Goal: Browse casually: Explore the website without a specific task or goal

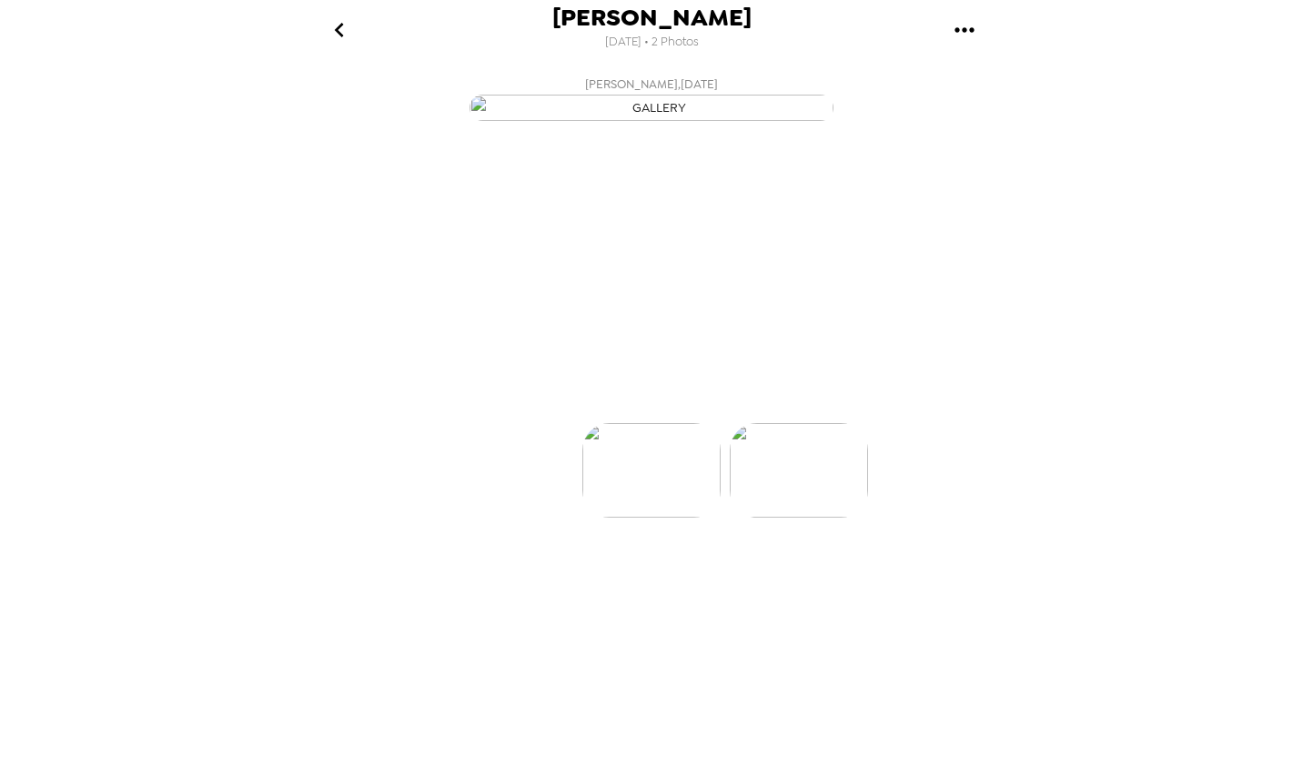
click at [800, 518] on div at bounding box center [652, 440] width 728 height 155
click at [805, 572] on img at bounding box center [799, 525] width 138 height 95
click at [572, 410] on img "button" at bounding box center [568, 390] width 32 height 40
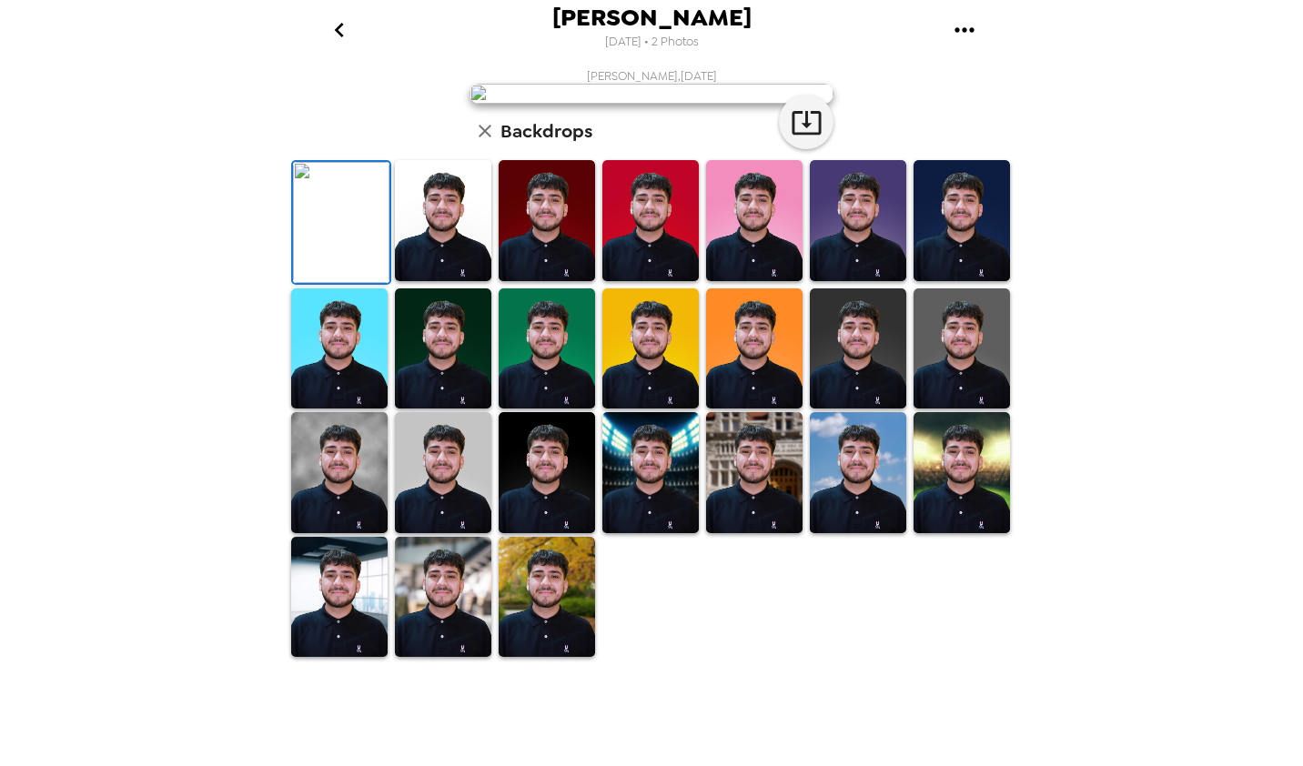
scroll to position [328, 0]
click at [653, 533] on img at bounding box center [650, 472] width 96 height 121
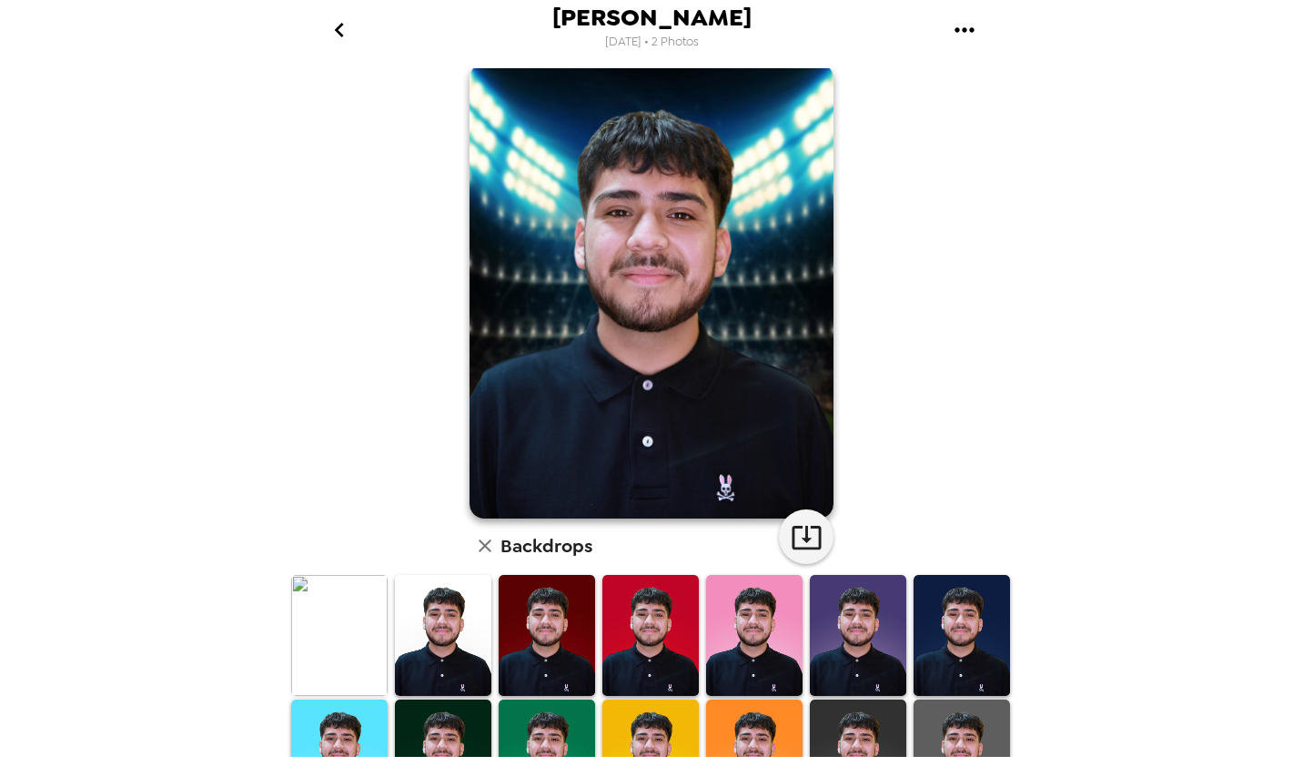
scroll to position [18, 0]
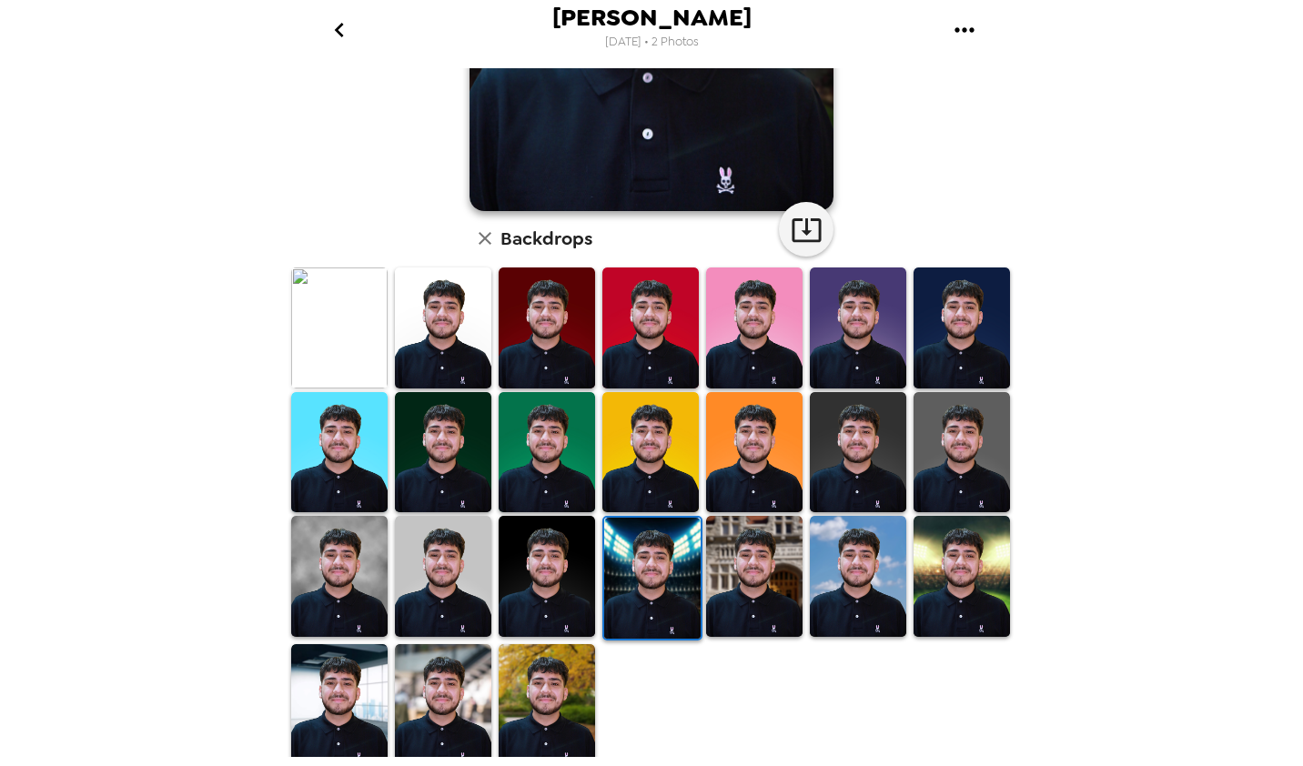
click at [540, 704] on img at bounding box center [547, 704] width 96 height 121
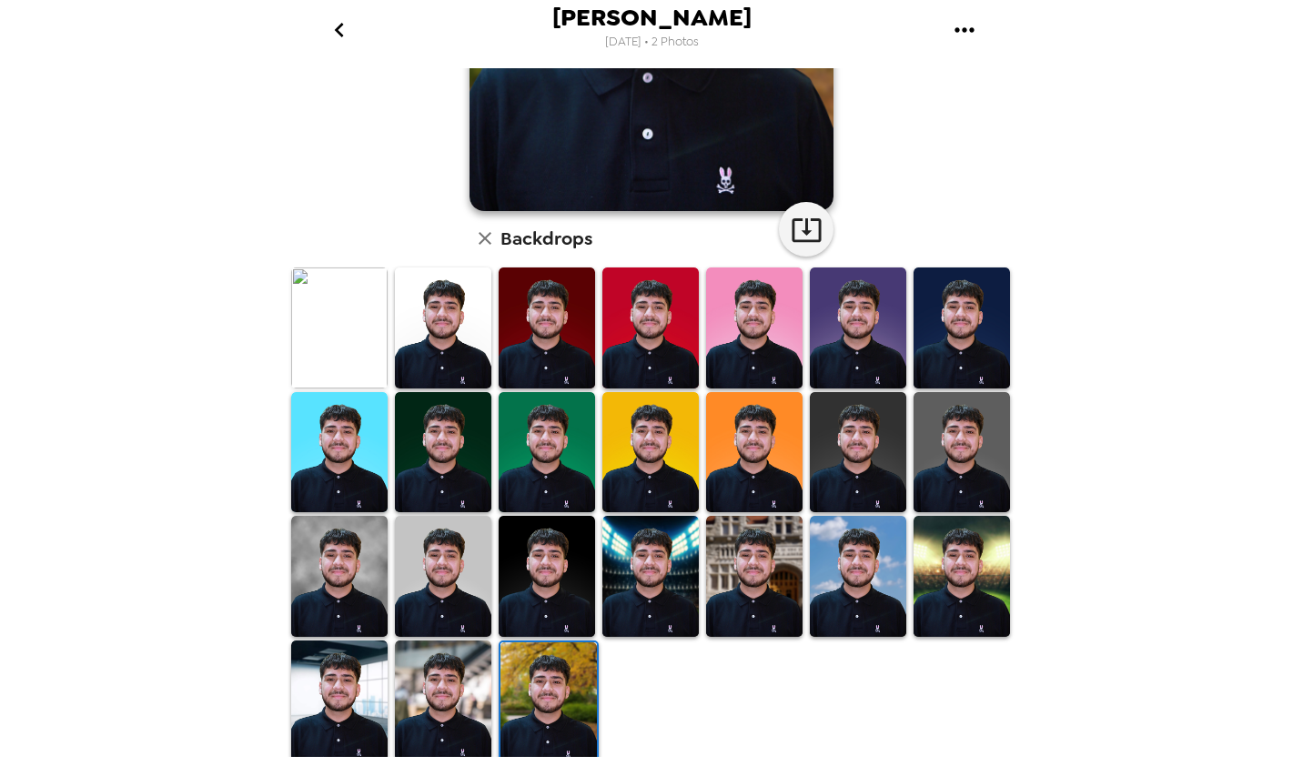
click at [440, 655] on img at bounding box center [443, 701] width 96 height 121
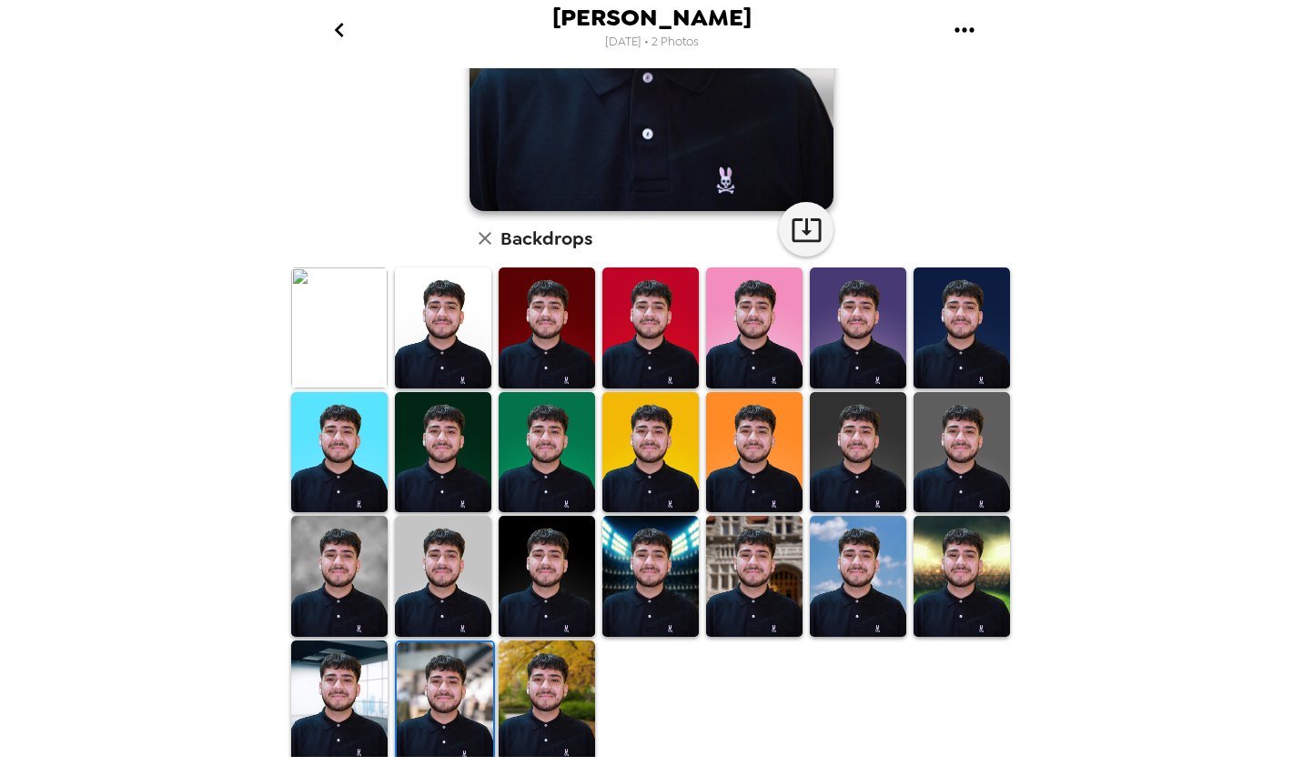
click at [341, 688] on img at bounding box center [339, 701] width 96 height 121
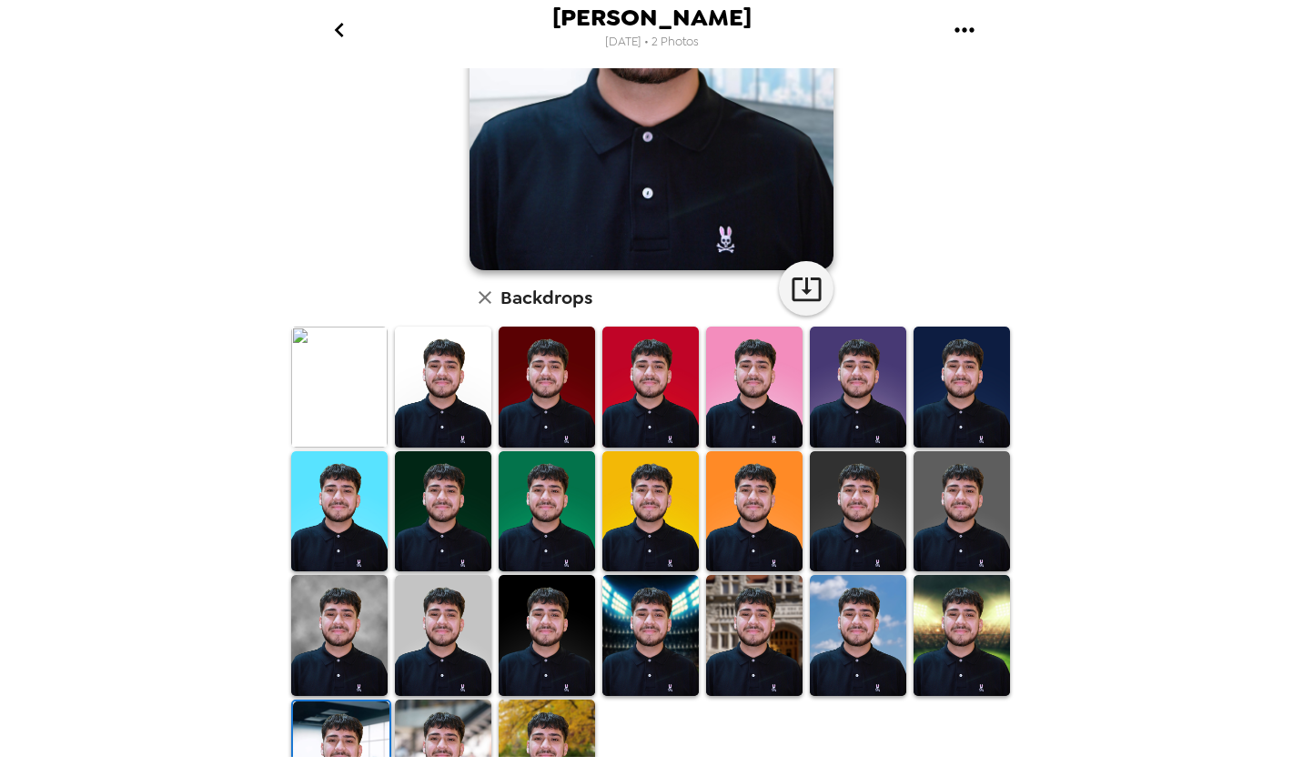
scroll to position [274, 0]
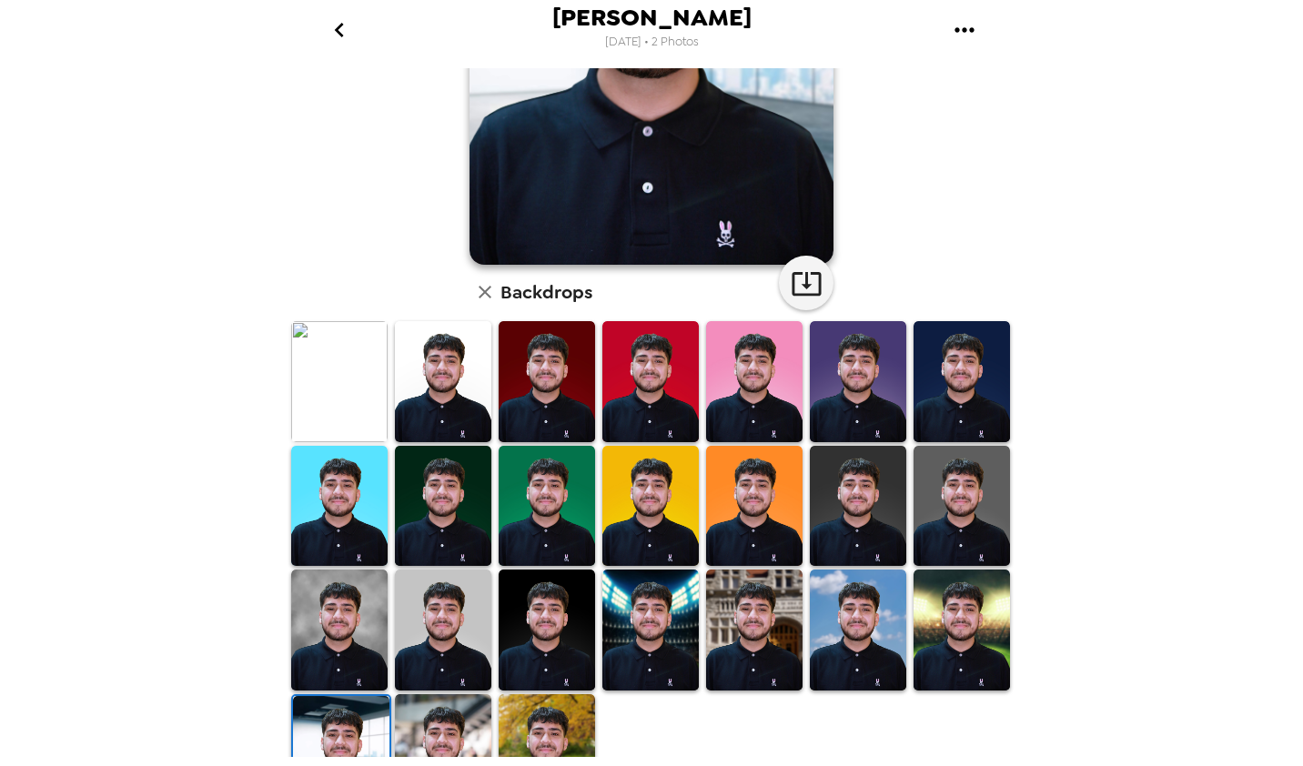
click at [326, 631] on img at bounding box center [339, 630] width 96 height 121
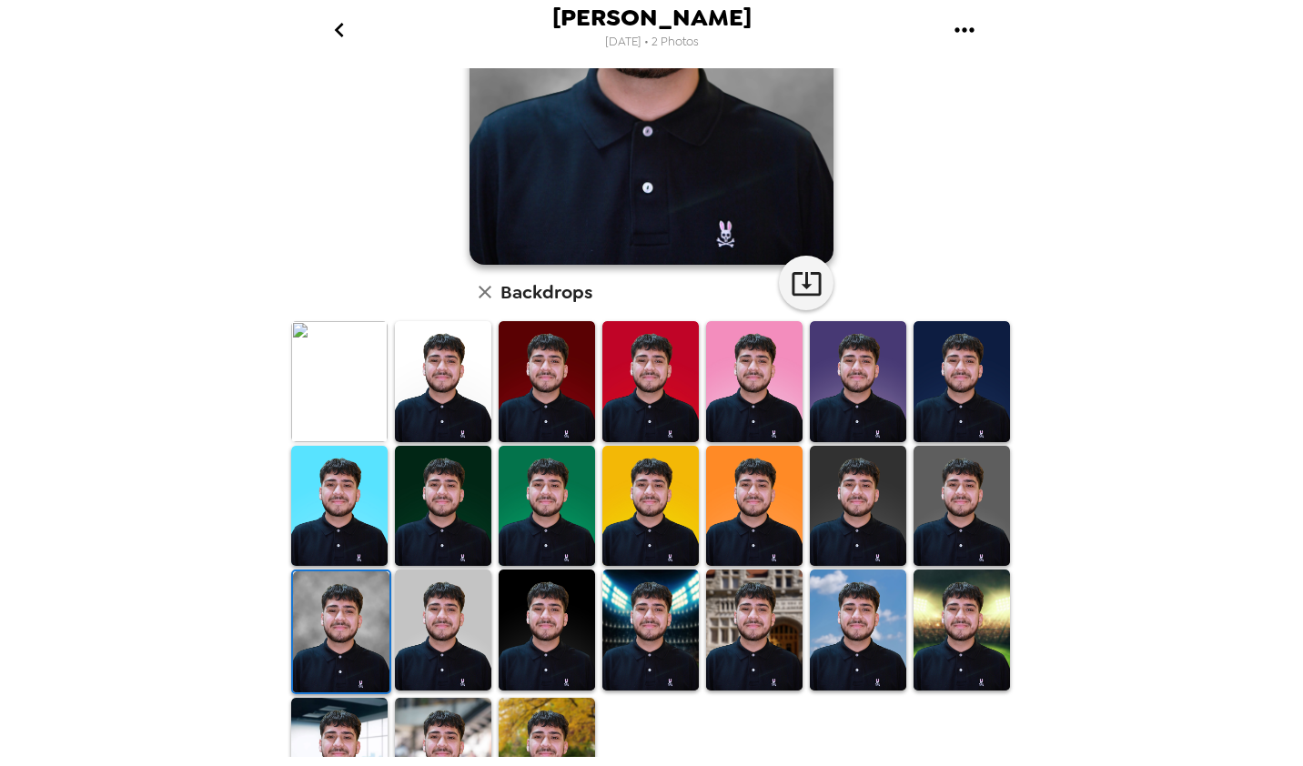
click at [422, 640] on img at bounding box center [443, 630] width 96 height 121
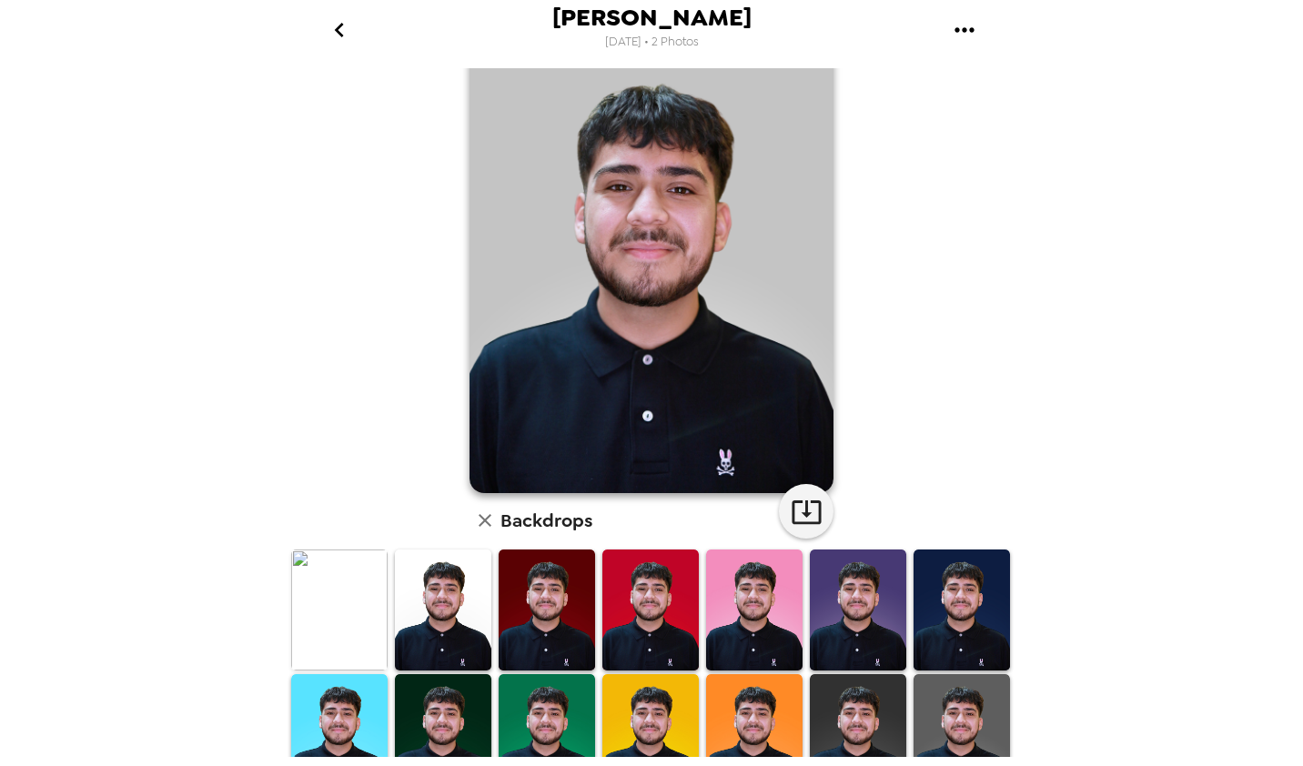
scroll to position [208, 0]
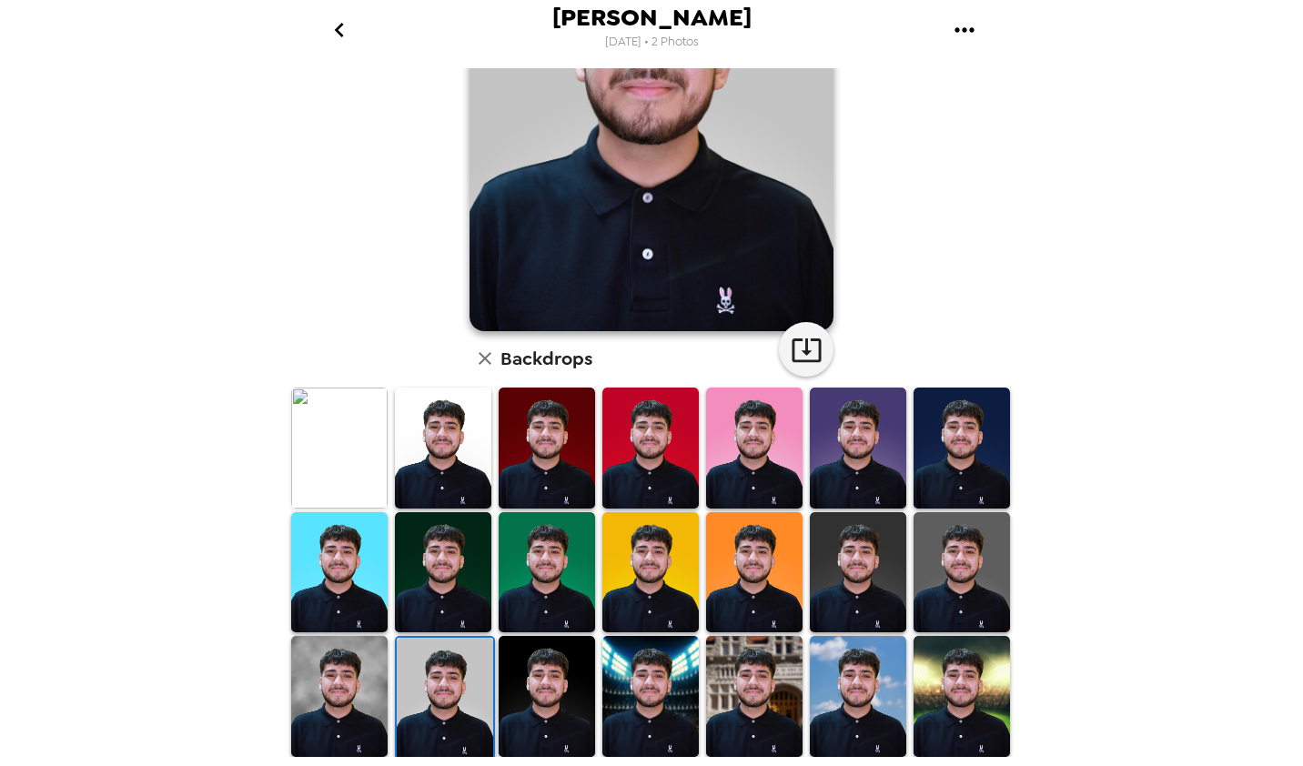
click at [339, 663] on img at bounding box center [339, 696] width 96 height 121
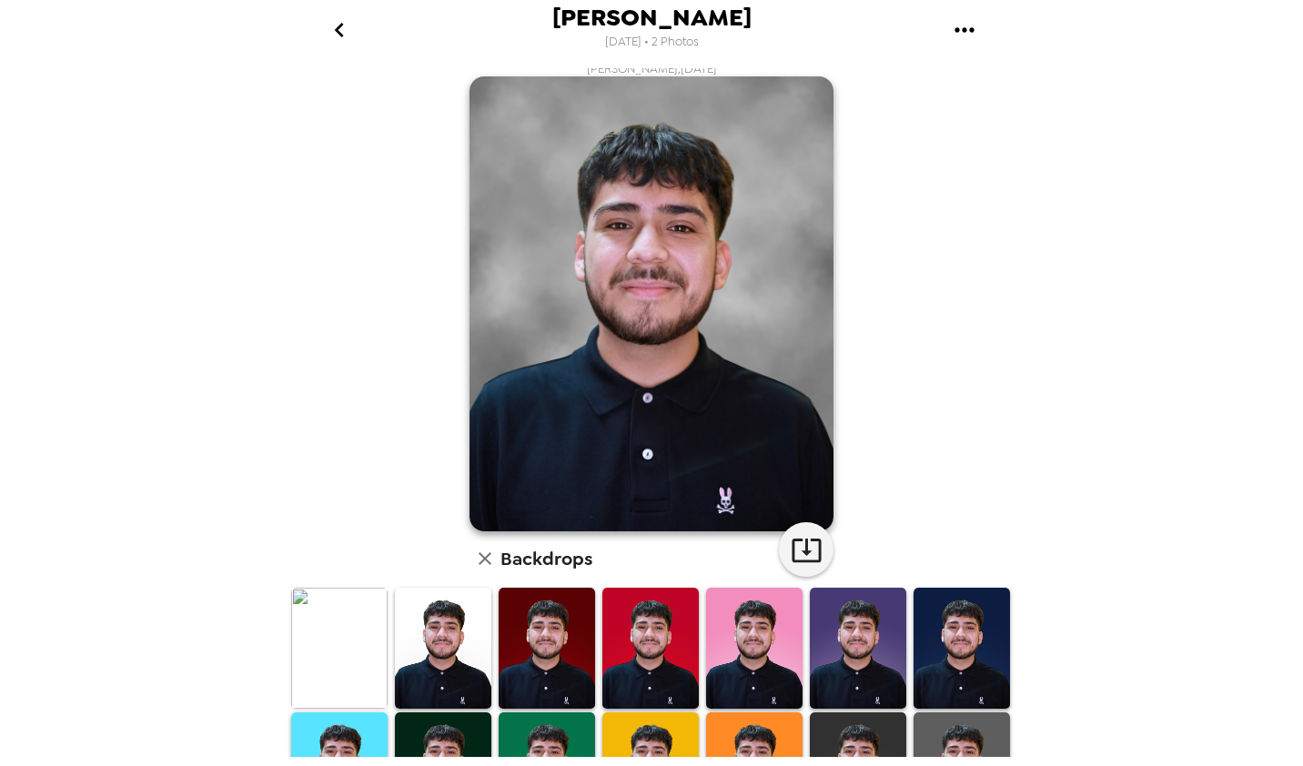
scroll to position [0, 0]
